Goal: Transaction & Acquisition: Purchase product/service

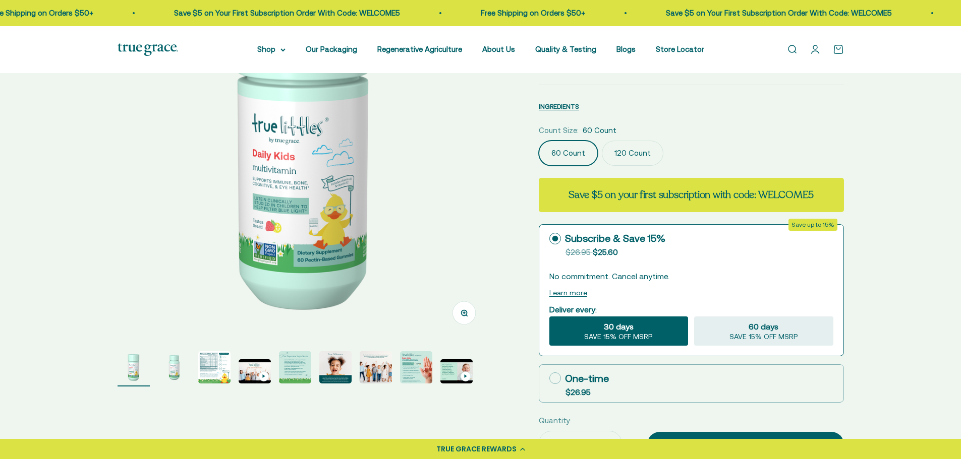
scroll to position [202, 0]
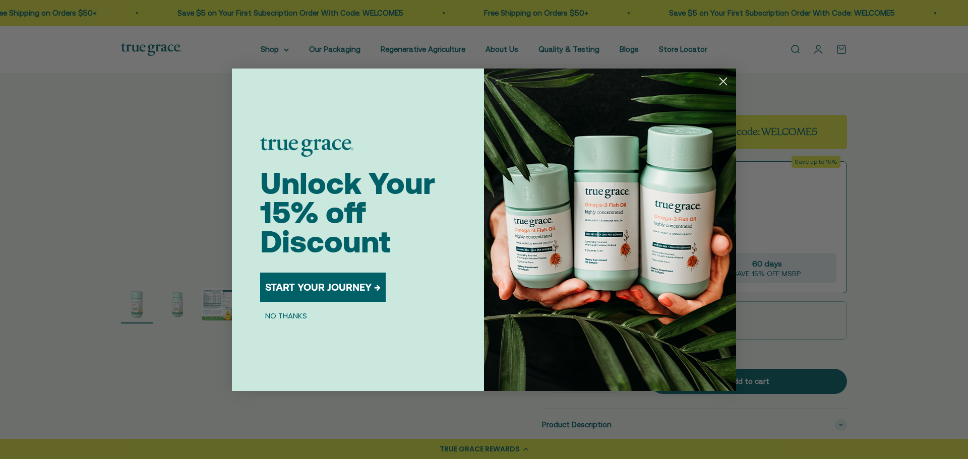
click at [722, 80] on circle "Close dialog" at bounding box center [723, 81] width 17 height 17
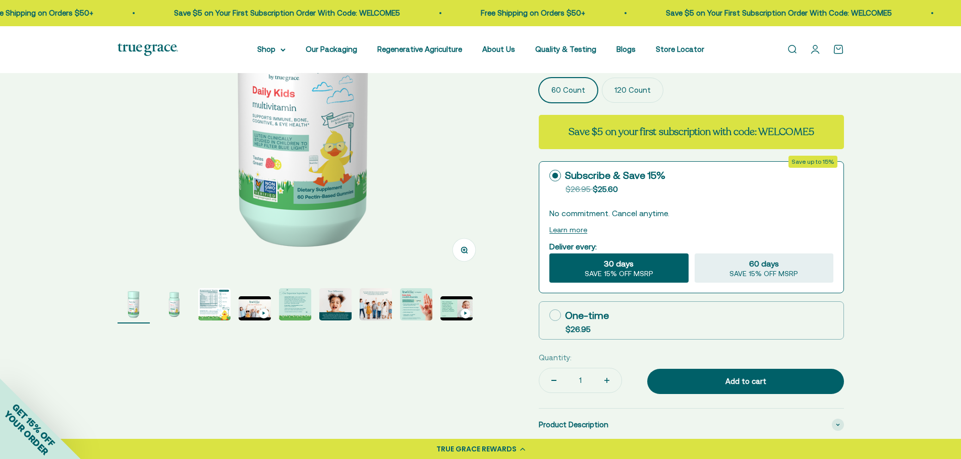
click at [300, 304] on img "Go to item 5" at bounding box center [295, 304] width 32 height 32
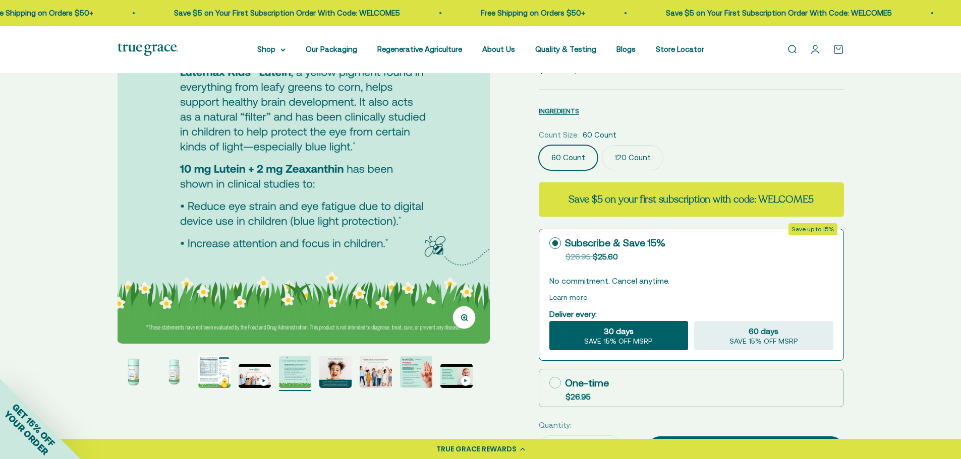
scroll to position [151, 0]
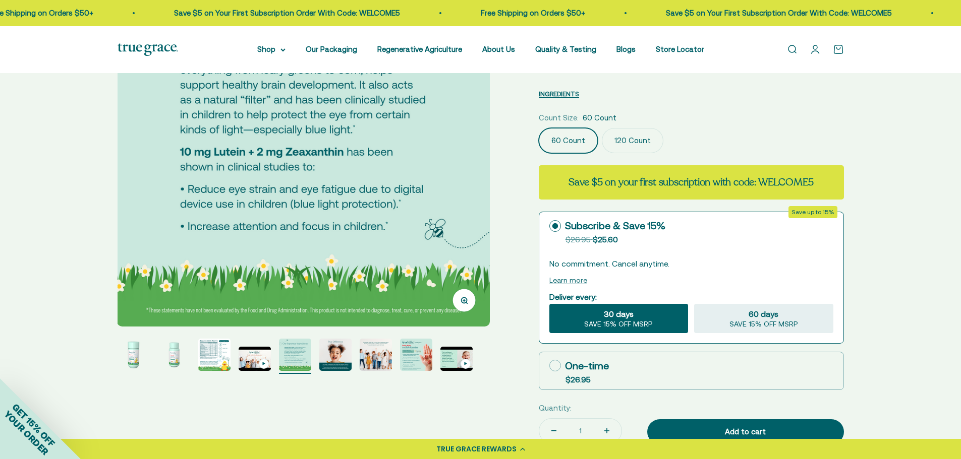
click at [409, 354] on img "Go to item 8" at bounding box center [416, 355] width 32 height 32
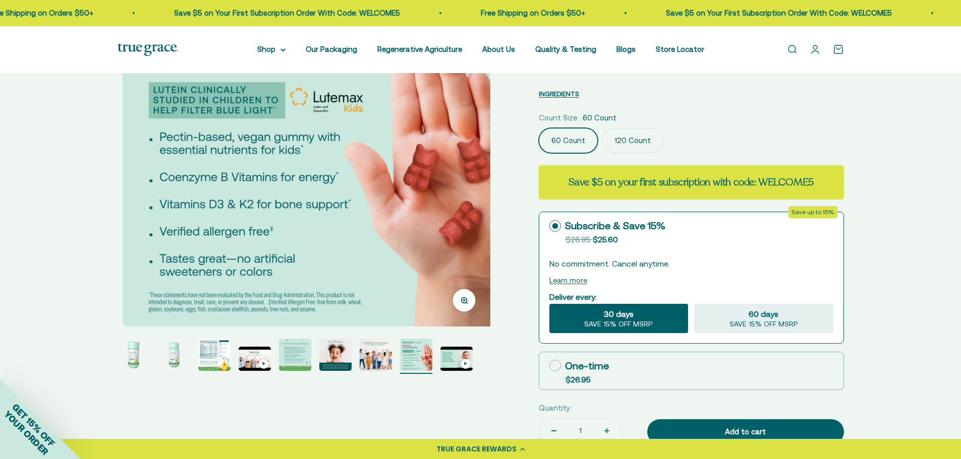
scroll to position [0, 2694]
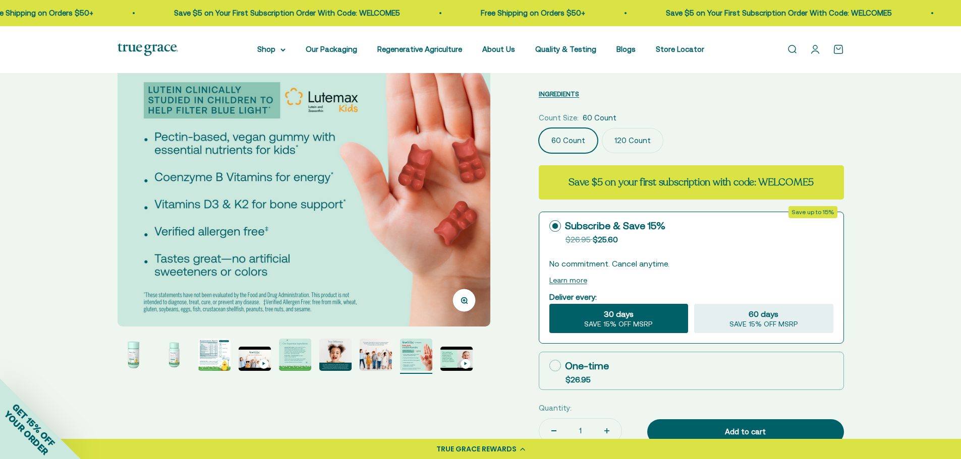
click at [452, 360] on img "Go to item 9" at bounding box center [456, 359] width 32 height 24
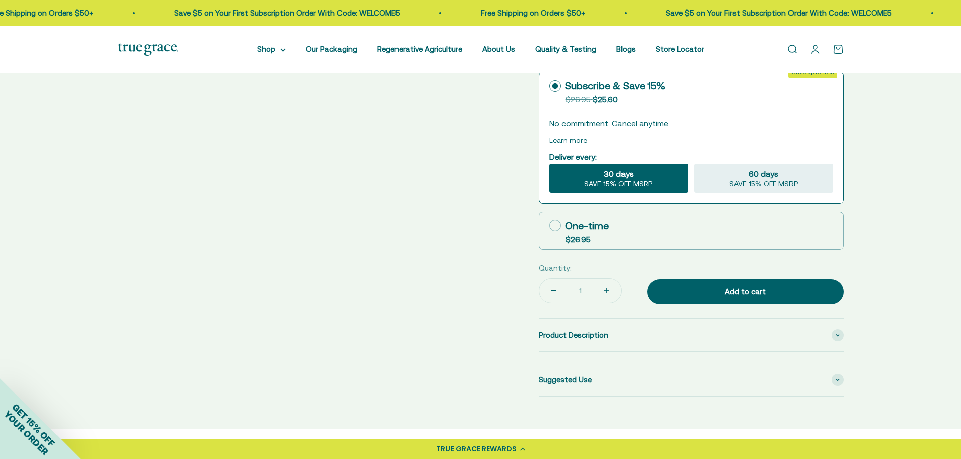
scroll to position [303, 0]
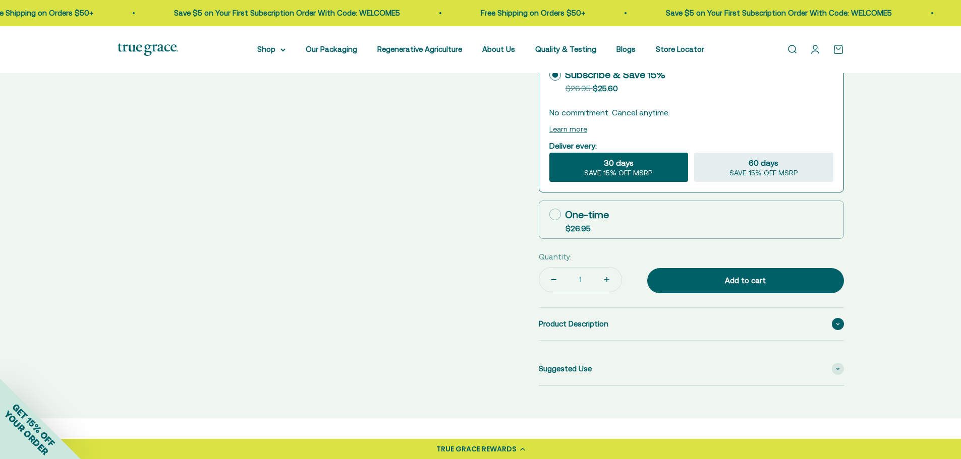
click at [837, 323] on icon at bounding box center [837, 324] width 3 height 2
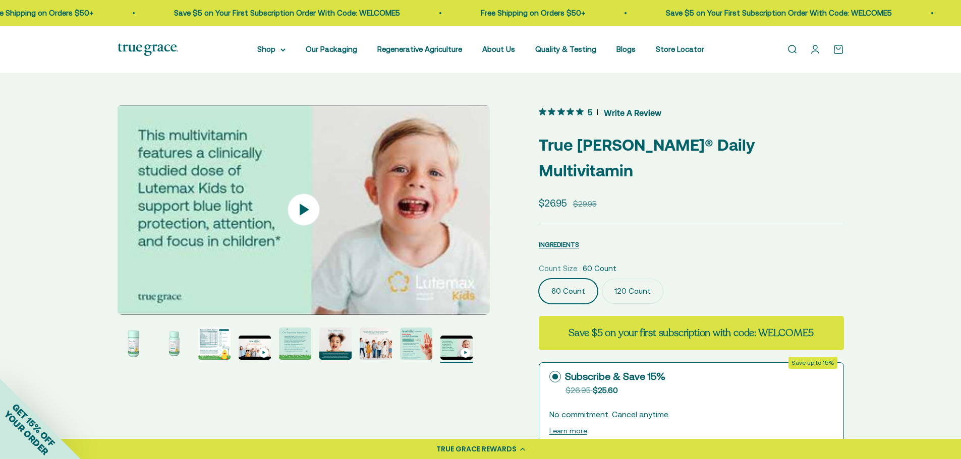
scroll to position [0, 0]
click at [630, 279] on label "120 Count" at bounding box center [633, 291] width 62 height 25
click at [539, 279] on input "120 Count" at bounding box center [538, 279] width 1 height 1
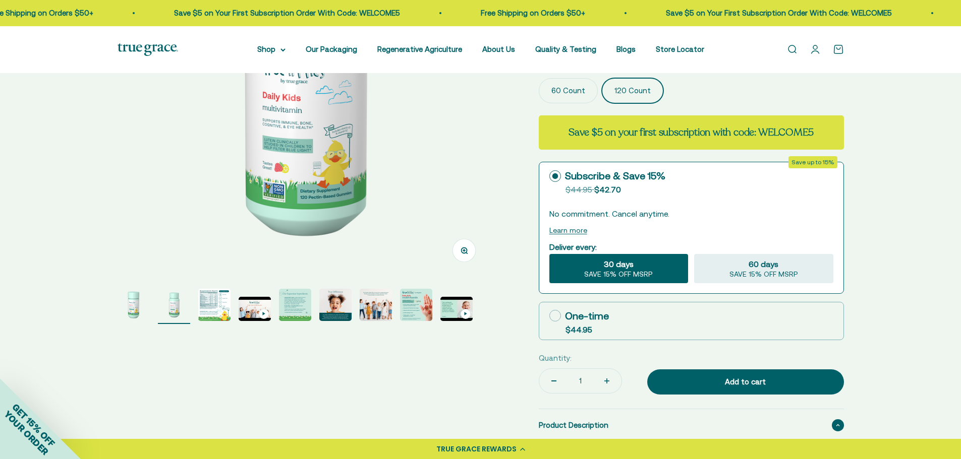
scroll to position [202, 0]
click at [131, 308] on img "Go to item 1" at bounding box center [134, 304] width 32 height 32
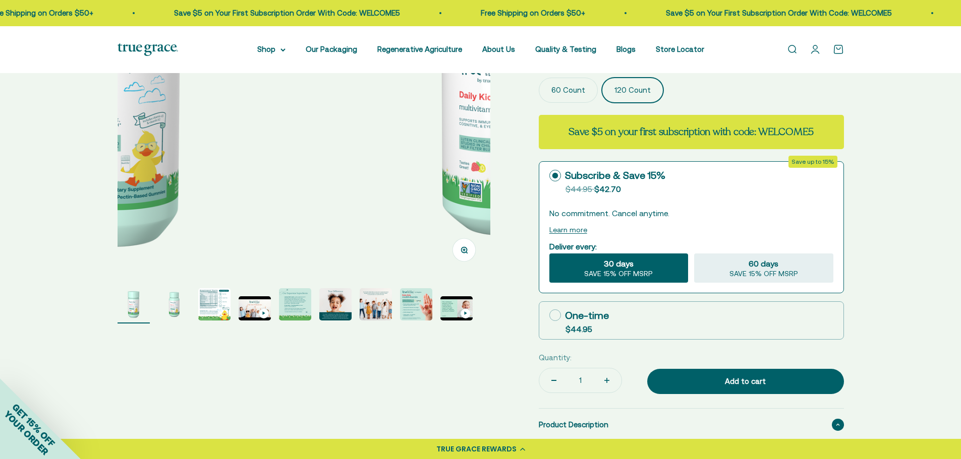
scroll to position [0, 0]
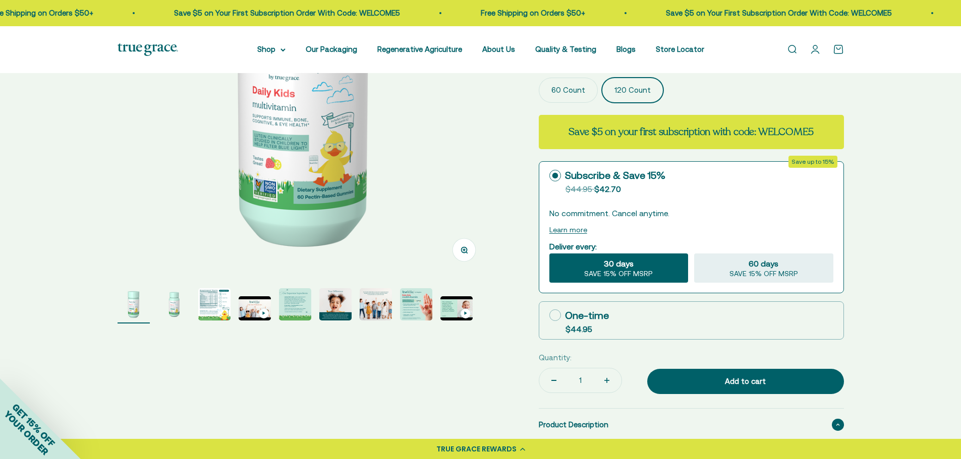
click at [169, 303] on img "Go to item 2" at bounding box center [174, 304] width 32 height 32
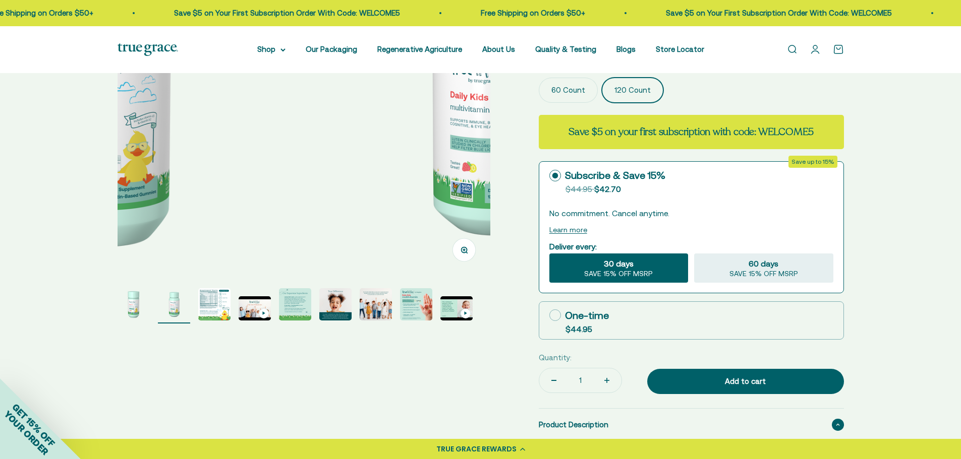
scroll to position [0, 385]
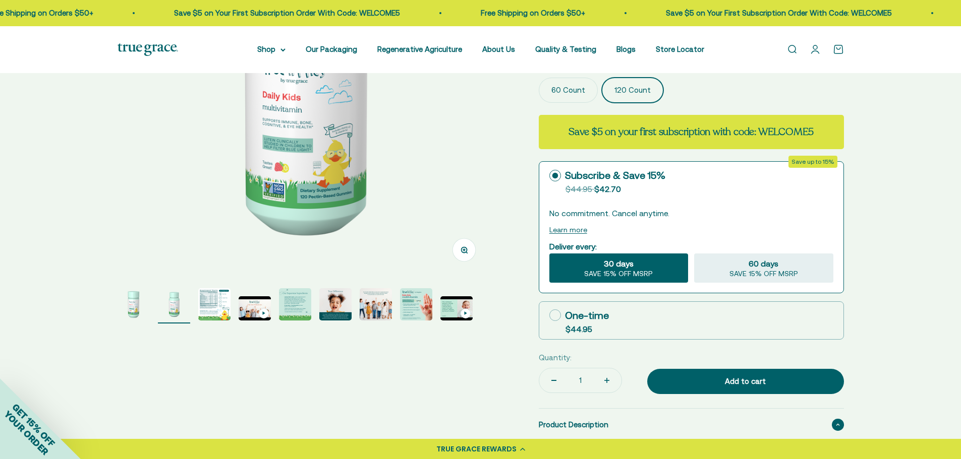
click at [209, 299] on img "Go to item 3" at bounding box center [214, 304] width 32 height 32
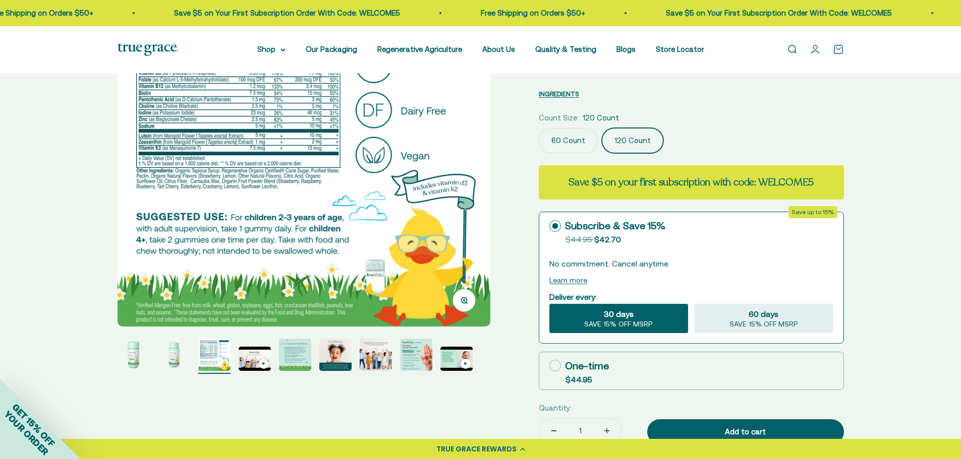
scroll to position [202, 0]
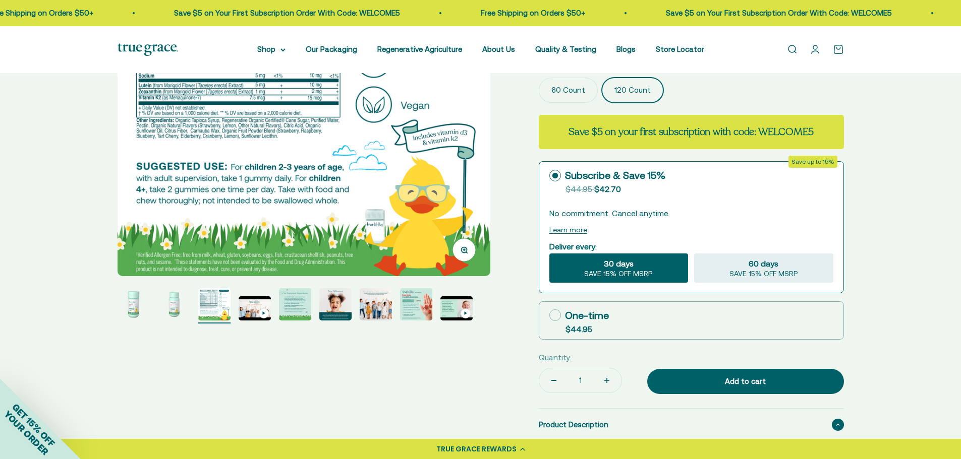
click at [295, 310] on img "Go to item 5" at bounding box center [295, 304] width 32 height 32
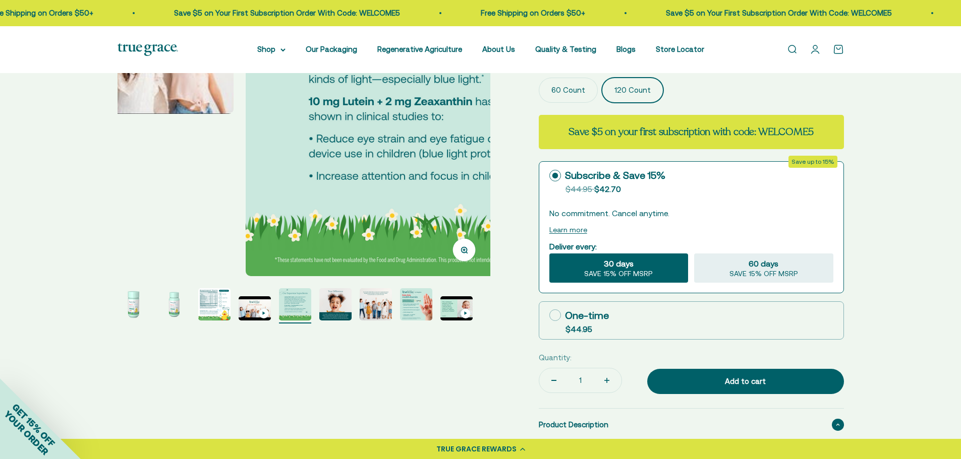
scroll to position [0, 1540]
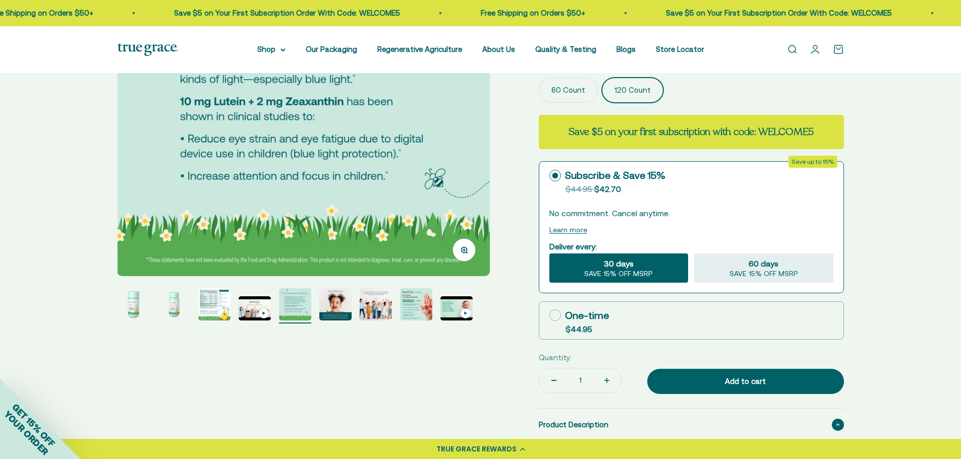
click at [408, 304] on img "Go to item 8" at bounding box center [416, 304] width 32 height 32
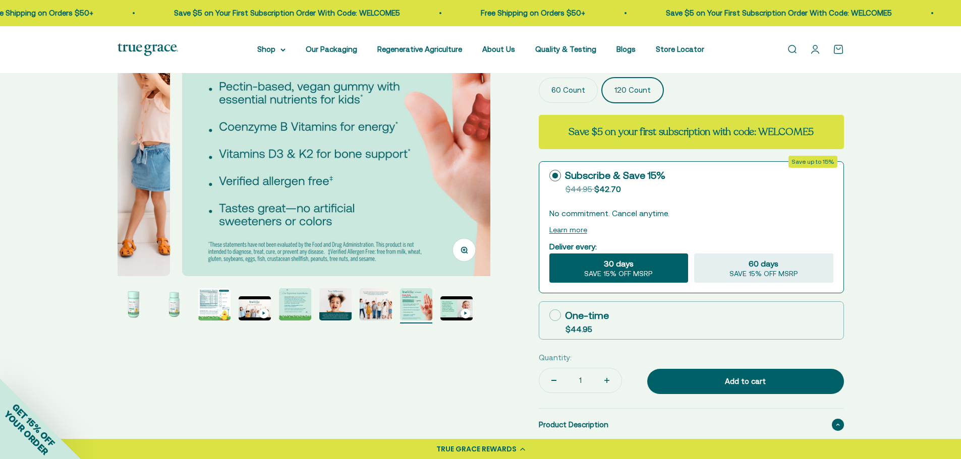
scroll to position [0, 2694]
